Goal: Find specific page/section: Find specific page/section

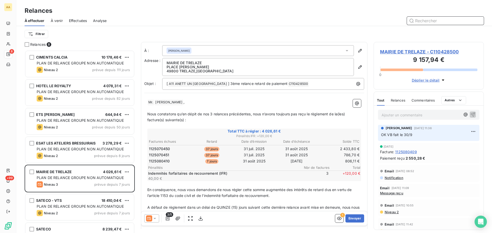
scroll to position [4, 4]
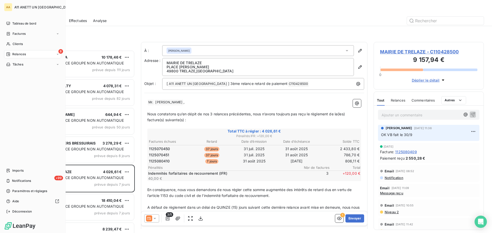
click at [9, 52] on div "Relances" at bounding box center [16, 54] width 20 height 5
click at [19, 23] on span "Tableau de bord" at bounding box center [24, 23] width 24 height 5
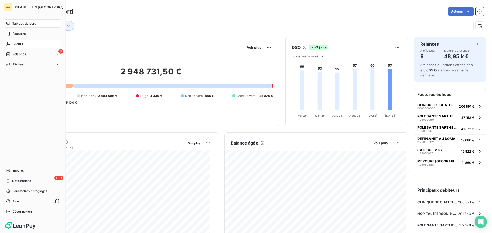
click at [14, 45] on span "Clients" at bounding box center [18, 44] width 10 height 5
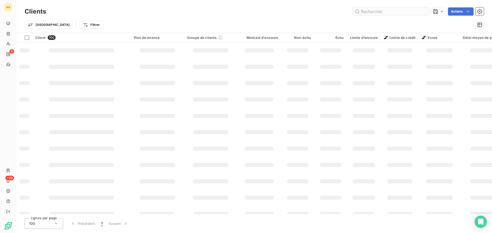
click at [364, 10] on input "text" at bounding box center [390, 11] width 77 height 8
type input "2360"
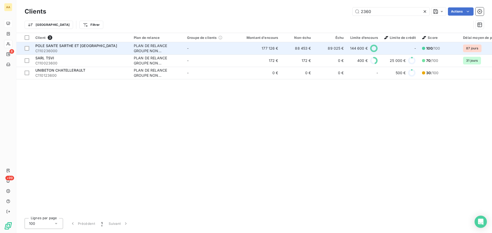
click at [72, 45] on span "POLE SANTE SARTHE ET [GEOGRAPHIC_DATA]" at bounding box center [76, 46] width 82 height 4
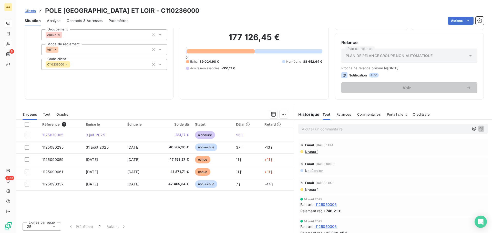
scroll to position [35, 0]
